Goal: Information Seeking & Learning: Check status

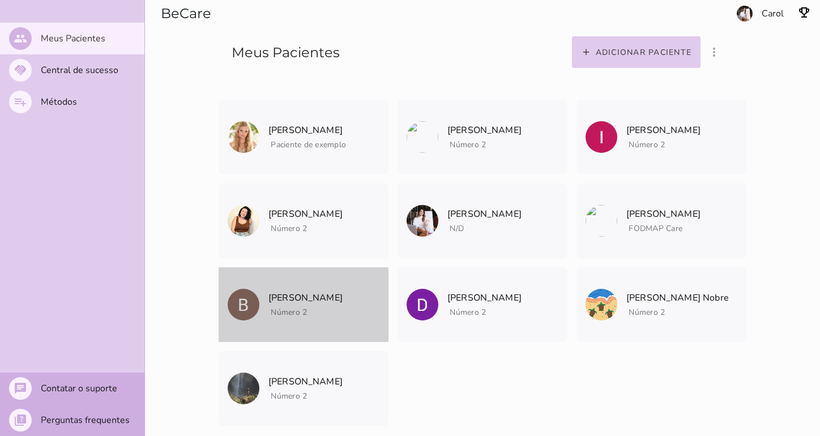
click at [333, 299] on p "[PERSON_NAME]" at bounding box center [306, 298] width 74 height 16
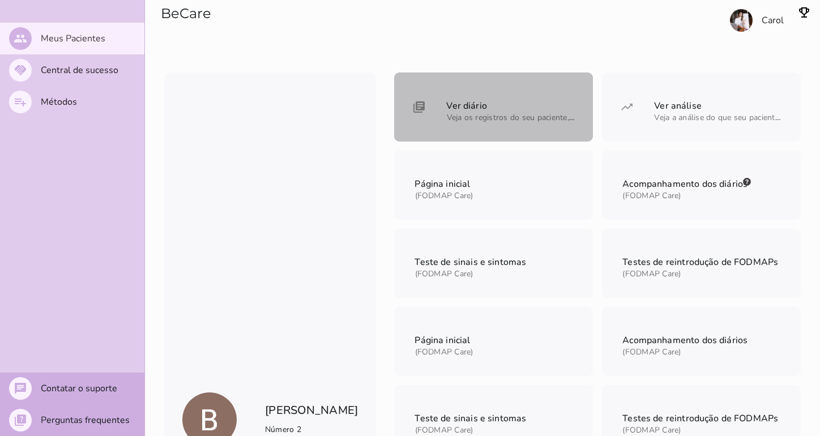
click at [486, 128] on mwc-list-item "Ver diário Veja os registros do seu paciente, um a um, pra saber de forma bem d…" at bounding box center [493, 107] width 199 height 69
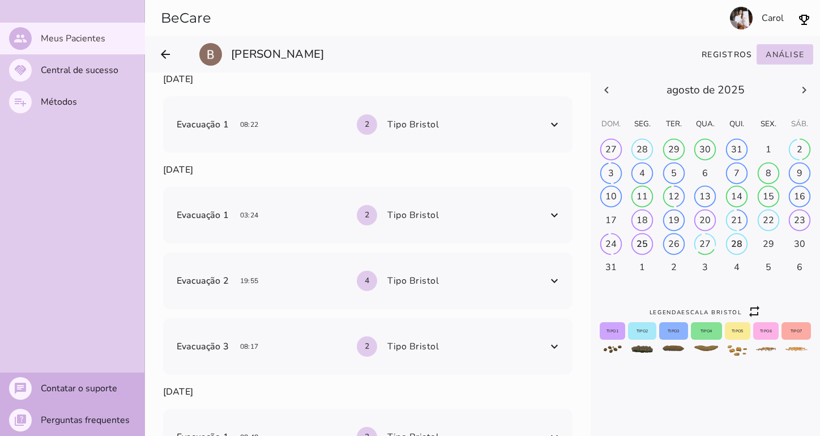
click at [627, 159] on h-0 at bounding box center [611, 150] width 31 height 18
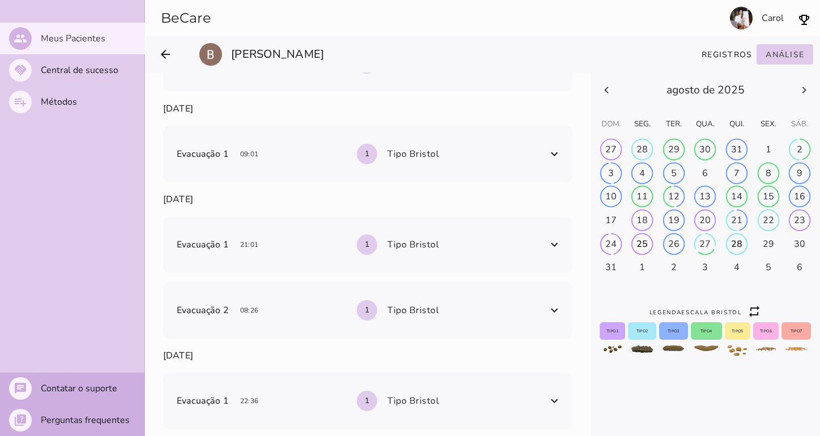
scroll to position [419, 0]
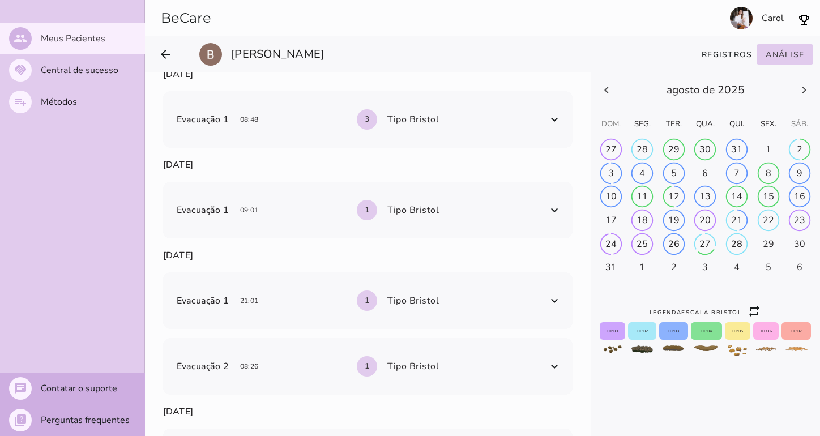
click at [617, 156] on div "26" at bounding box center [611, 149] width 11 height 12
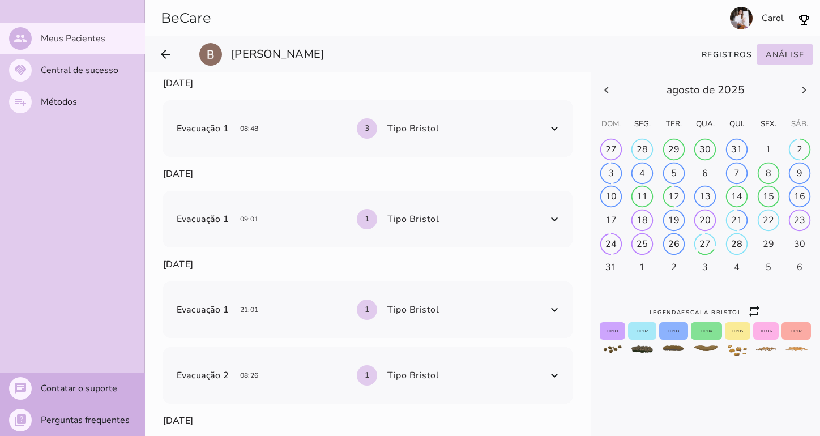
scroll to position [329, 0]
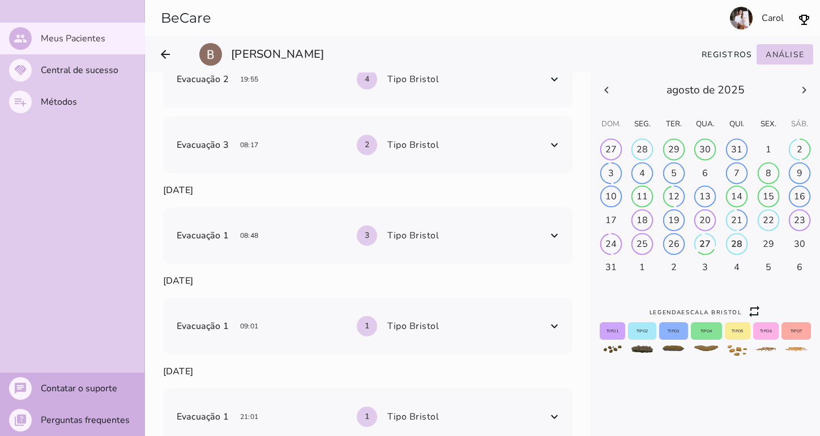
click at [617, 156] on div "27" at bounding box center [611, 149] width 11 height 12
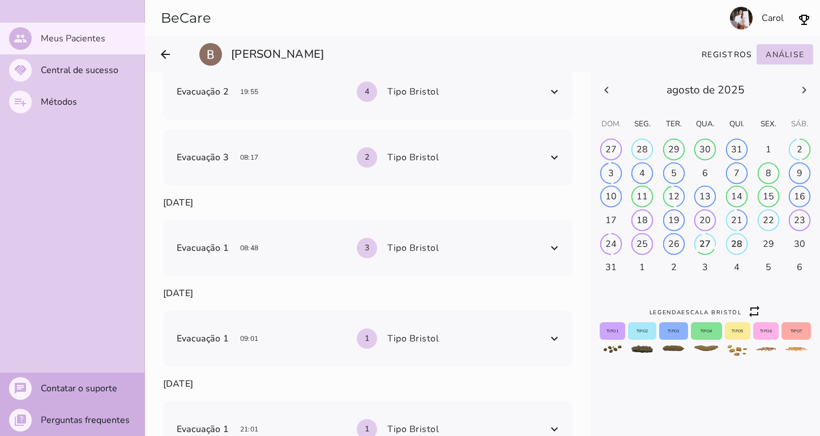
scroll to position [107, 0]
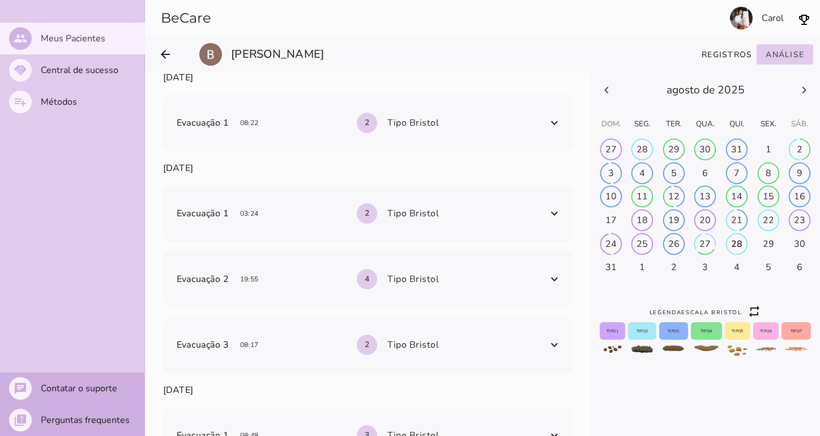
click at [627, 159] on h-0 at bounding box center [611, 150] width 31 height 18
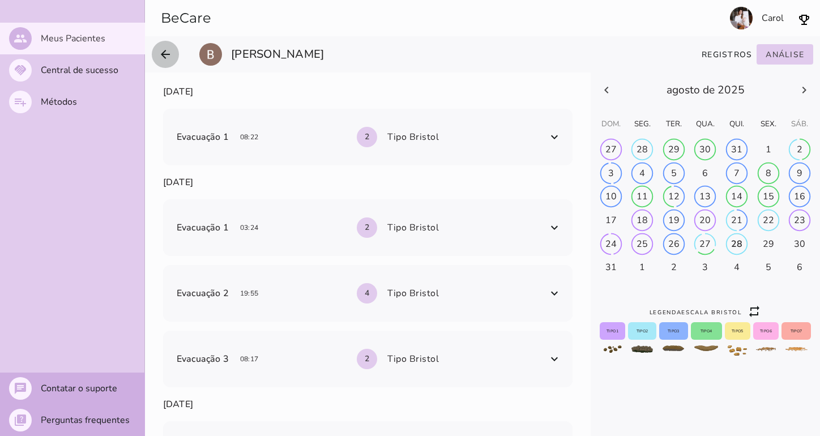
click at [156, 48] on button "arrow_back" at bounding box center [165, 54] width 27 height 27
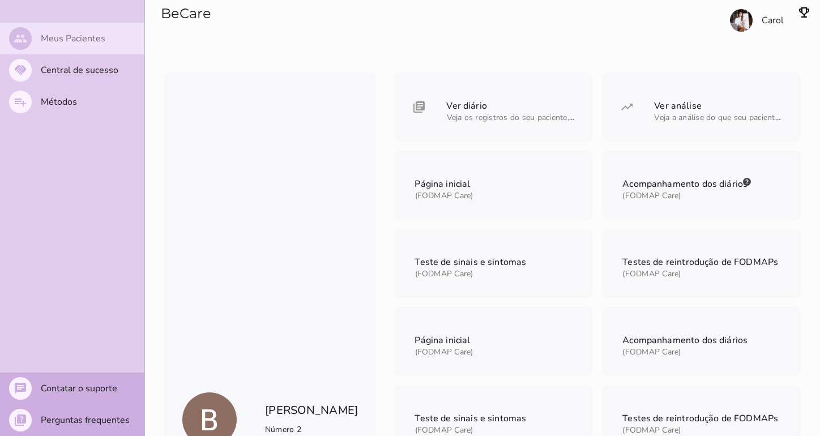
click at [0, 0] on slot "Meus Pacientes" at bounding box center [0, 0] width 0 height 0
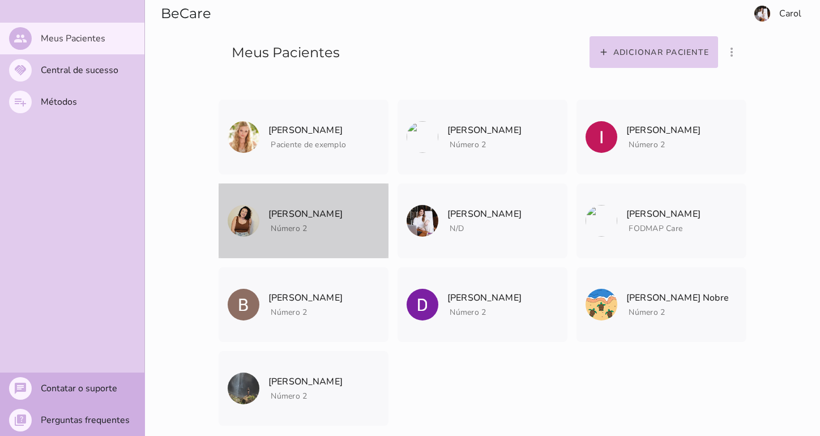
click at [303, 207] on p "[PERSON_NAME]" at bounding box center [306, 214] width 74 height 16
